Goal: Task Accomplishment & Management: Use online tool/utility

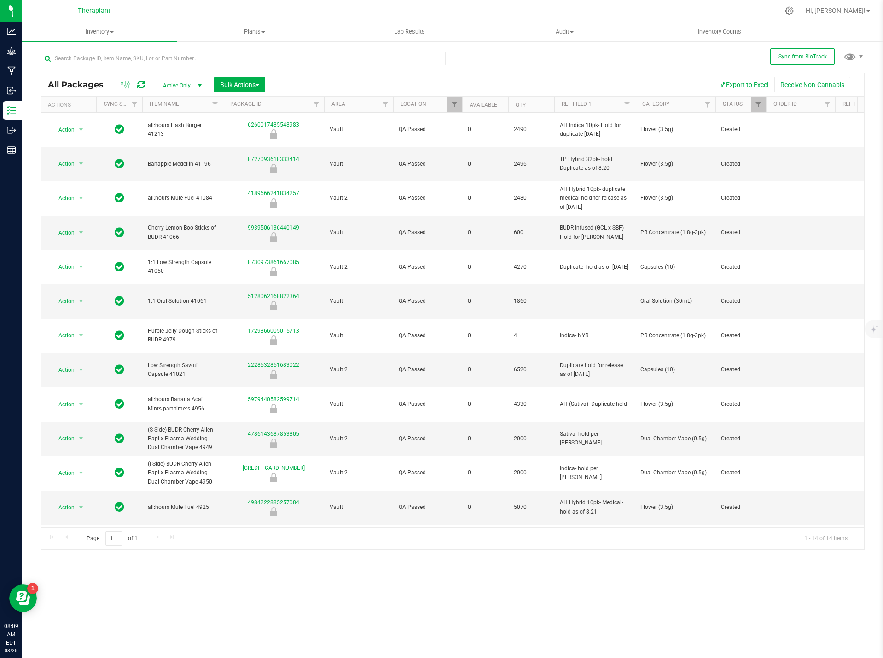
click at [142, 82] on icon at bounding box center [141, 84] width 8 height 9
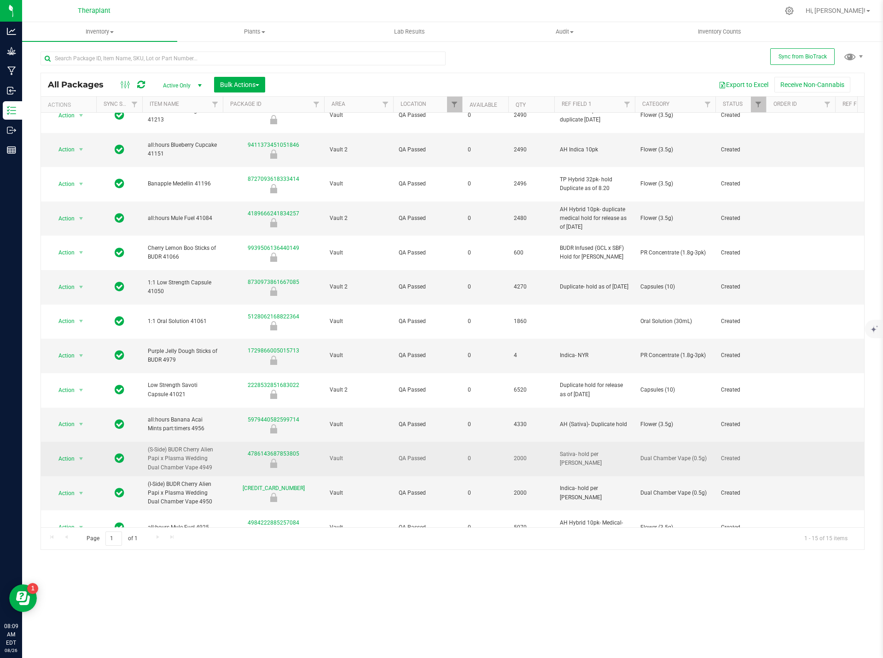
scroll to position [22, 0]
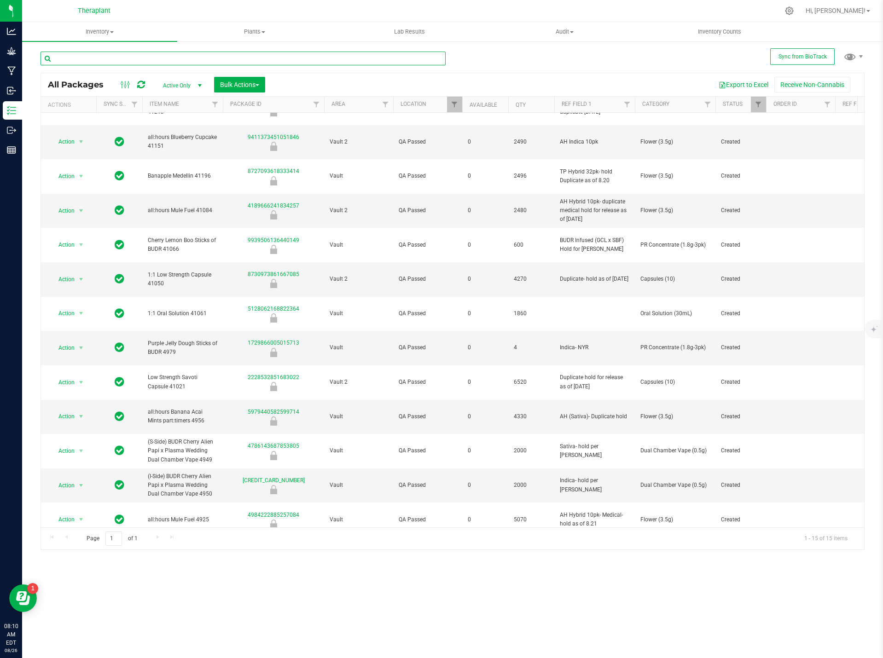
click at [224, 57] on input "text" at bounding box center [243, 59] width 405 height 14
type input "4889"
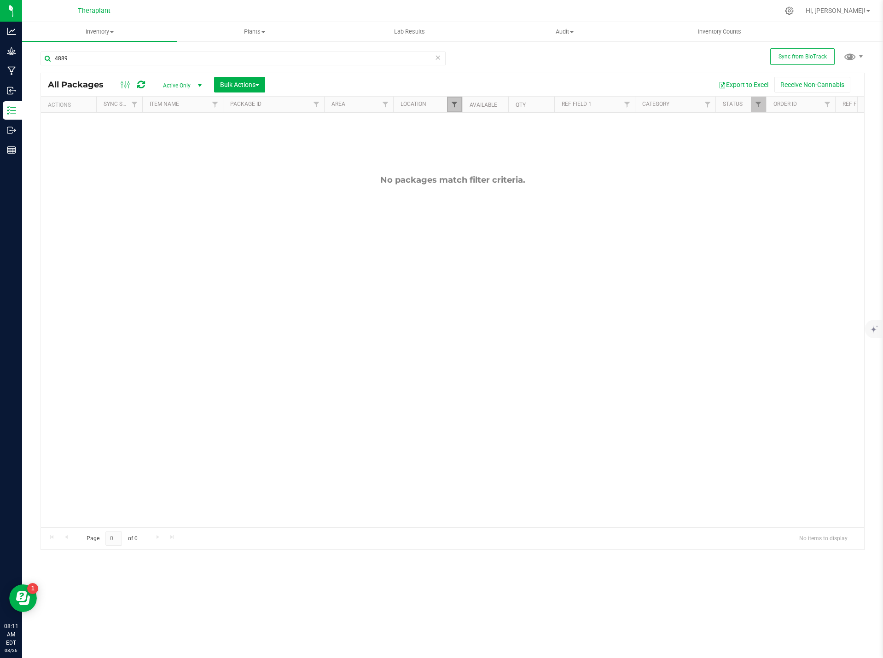
click at [451, 106] on span "Filter" at bounding box center [454, 104] width 7 height 7
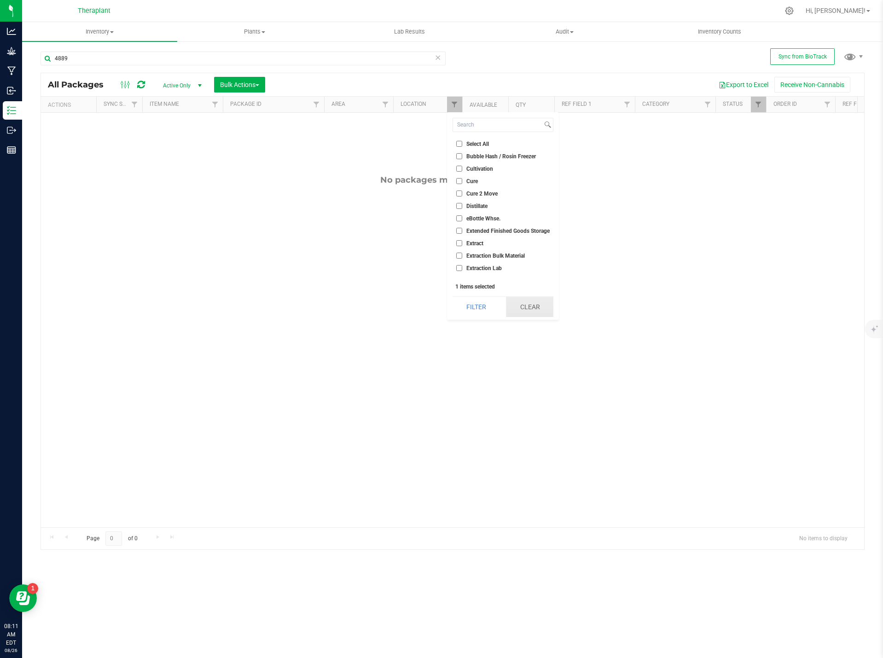
click at [532, 305] on button "Clear" at bounding box center [529, 307] width 47 height 20
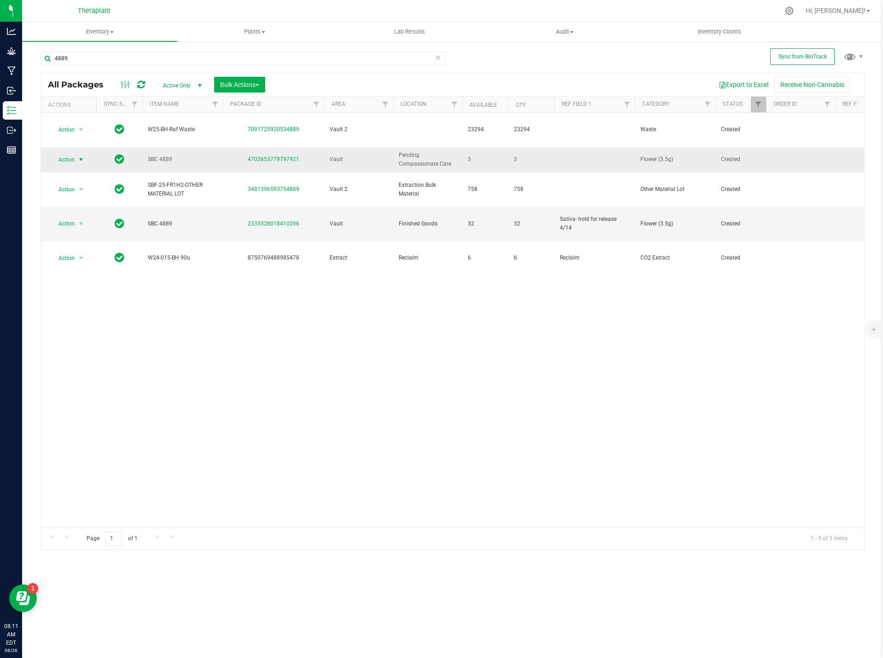
click at [65, 153] on span "Action" at bounding box center [62, 159] width 25 height 13
click at [88, 174] on li "Create package" at bounding box center [86, 176] width 71 height 14
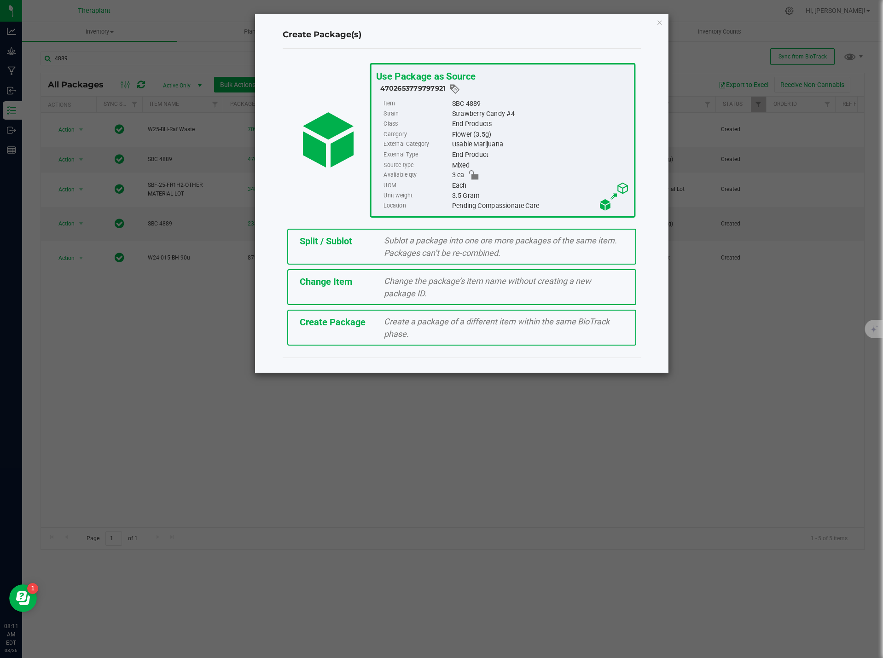
click at [416, 294] on span "Change the package’s item name without creating a new package ID." at bounding box center [487, 287] width 207 height 22
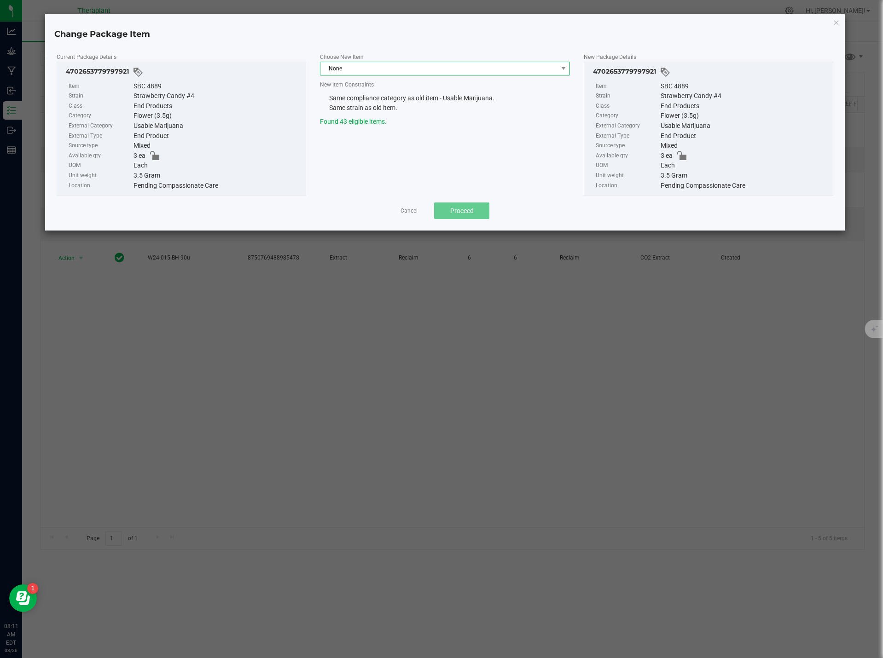
click at [357, 66] on span "None" at bounding box center [439, 68] width 238 height 13
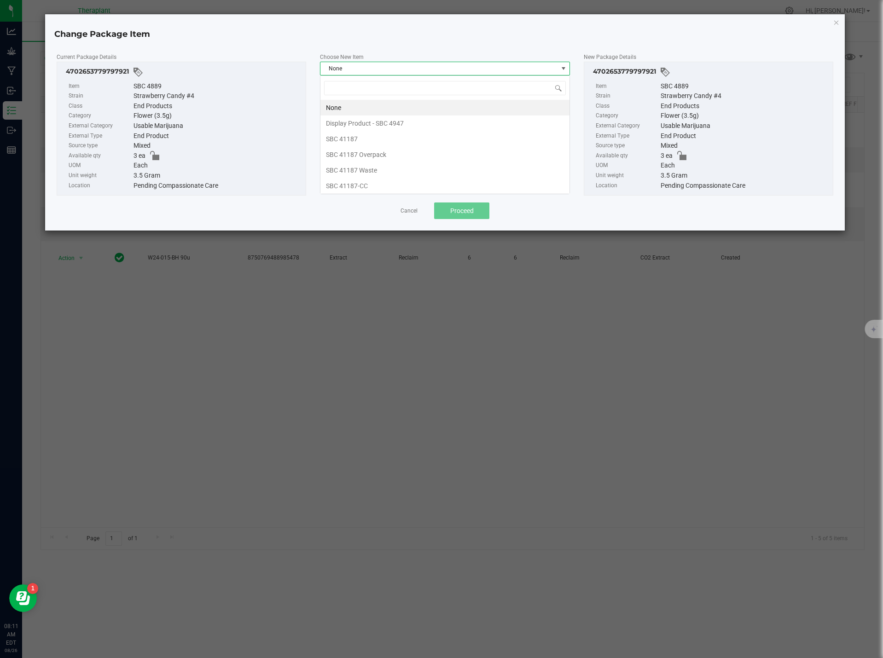
scroll to position [14, 250]
drag, startPoint x: 378, startPoint y: 186, endPoint x: 389, endPoint y: 89, distance: 97.3
click at [389, 89] on div "None Display Product - SBC 4947 SBC 41187 SBC 41187 Overpack SBC 41187 Waste SB…" at bounding box center [445, 135] width 250 height 119
click at [367, 87] on input at bounding box center [445, 88] width 242 height 14
type input "4889"
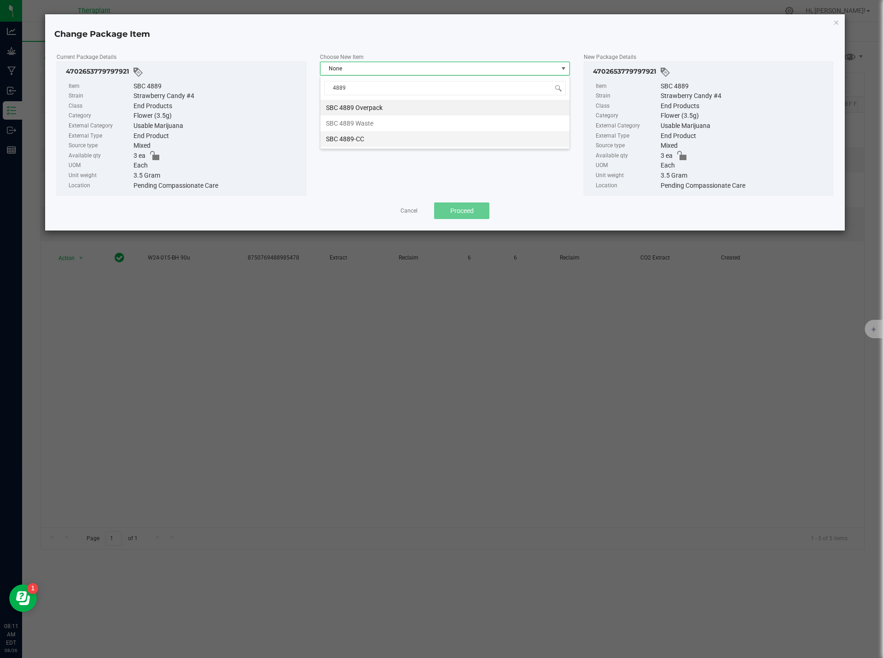
click at [371, 142] on li "SBC 4889-CC" at bounding box center [444, 139] width 249 height 16
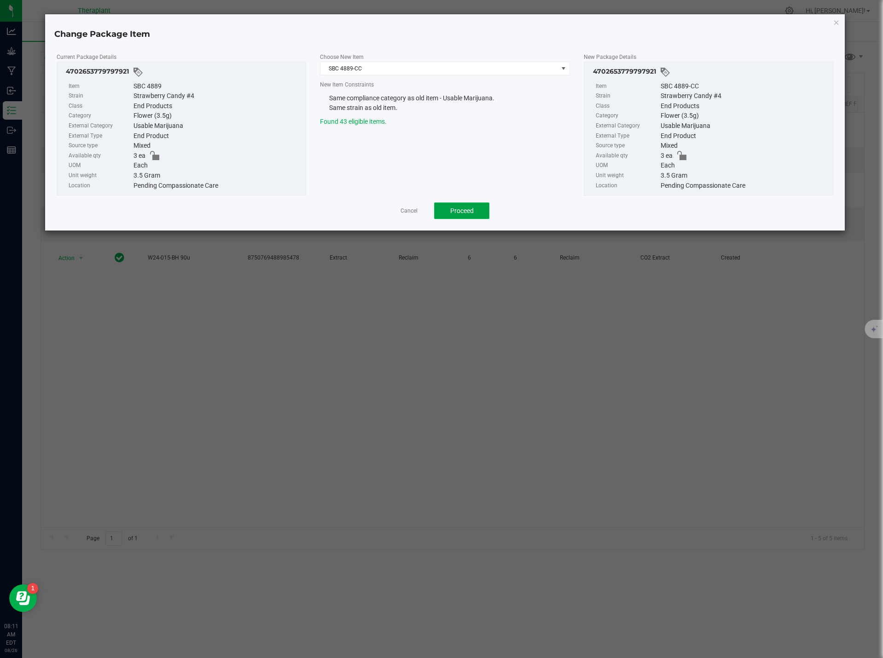
click at [449, 203] on button "Proceed" at bounding box center [461, 211] width 55 height 17
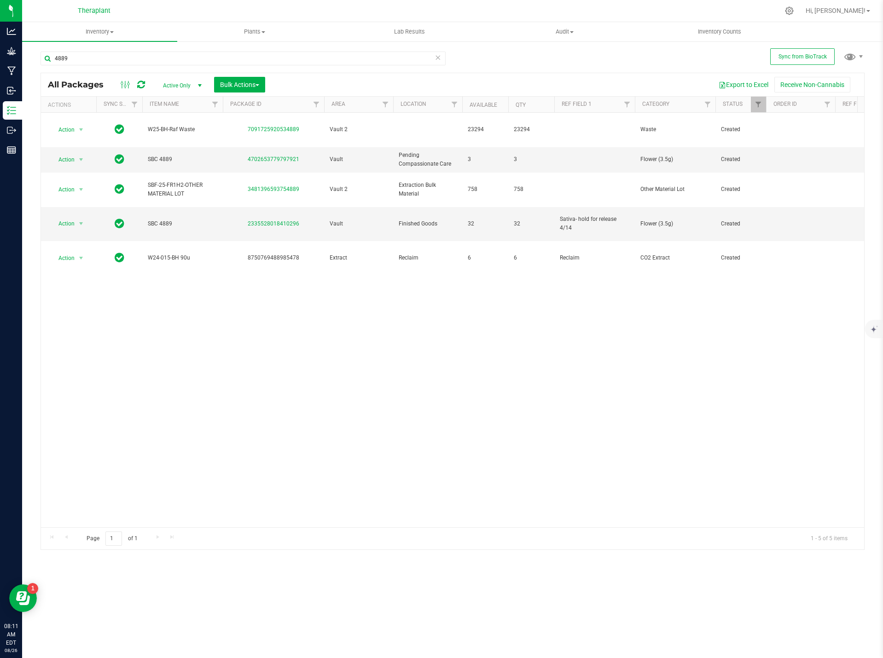
click at [144, 79] on link at bounding box center [141, 84] width 8 height 11
click at [440, 58] on icon at bounding box center [438, 57] width 6 height 11
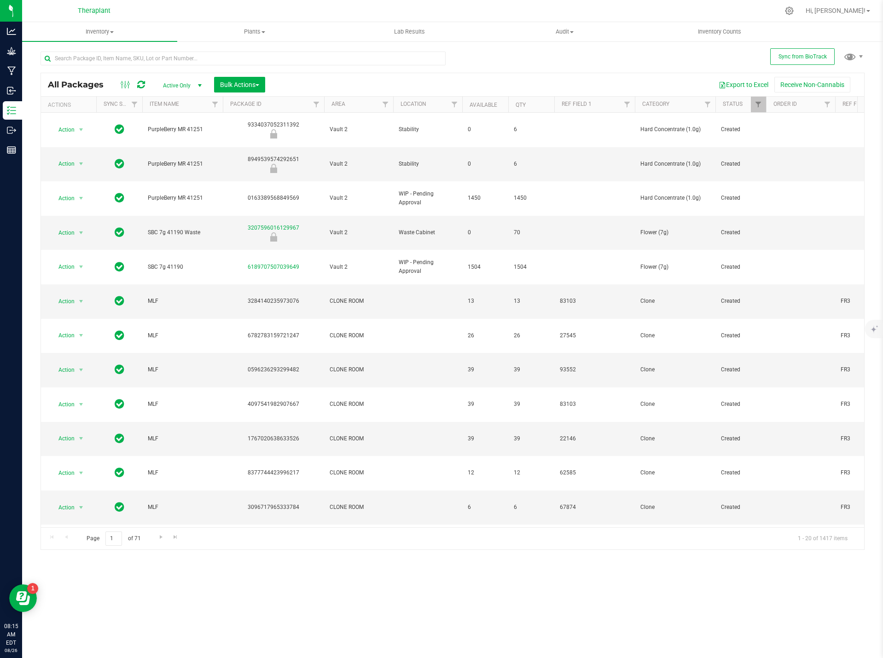
click at [460, 103] on div at bounding box center [462, 105] width 4 height 16
click at [454, 103] on span "Filter" at bounding box center [454, 104] width 7 height 7
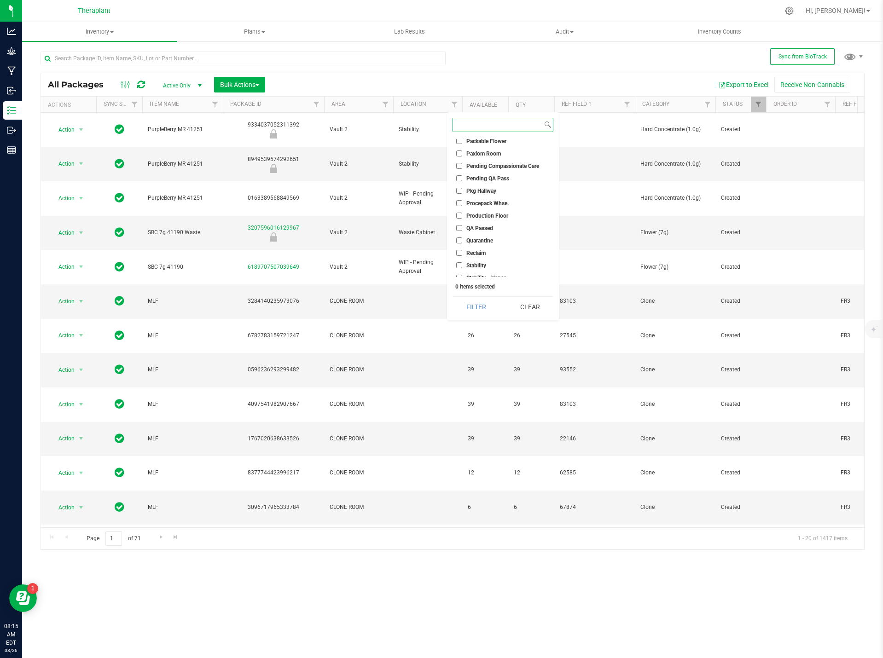
scroll to position [276, 0]
click at [461, 216] on input "QA Passed" at bounding box center [459, 216] width 6 height 6
checkbox input "true"
click at [488, 310] on button "Filter" at bounding box center [476, 307] width 47 height 20
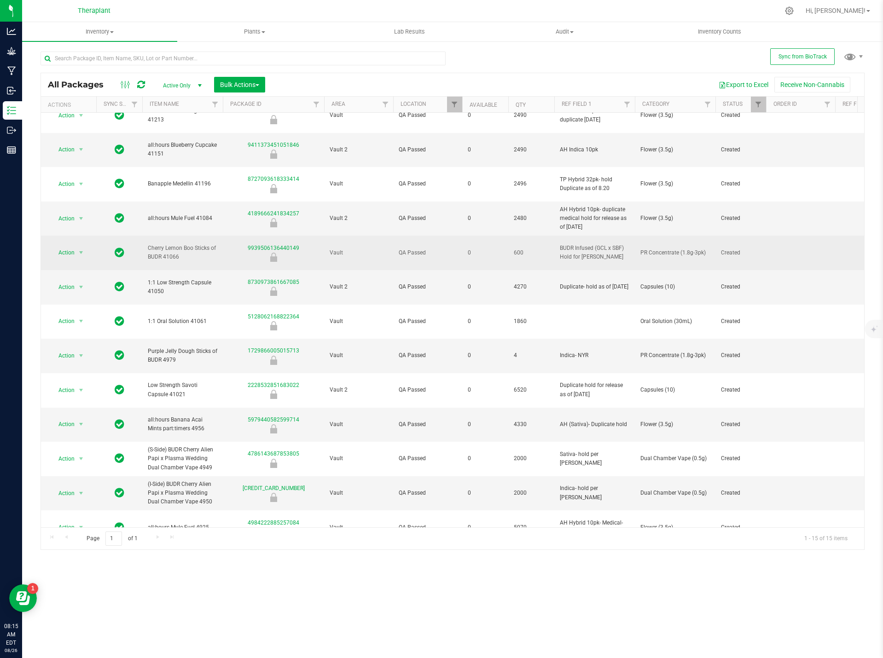
scroll to position [22, 0]
